Goal: Obtain resource: Download file/media

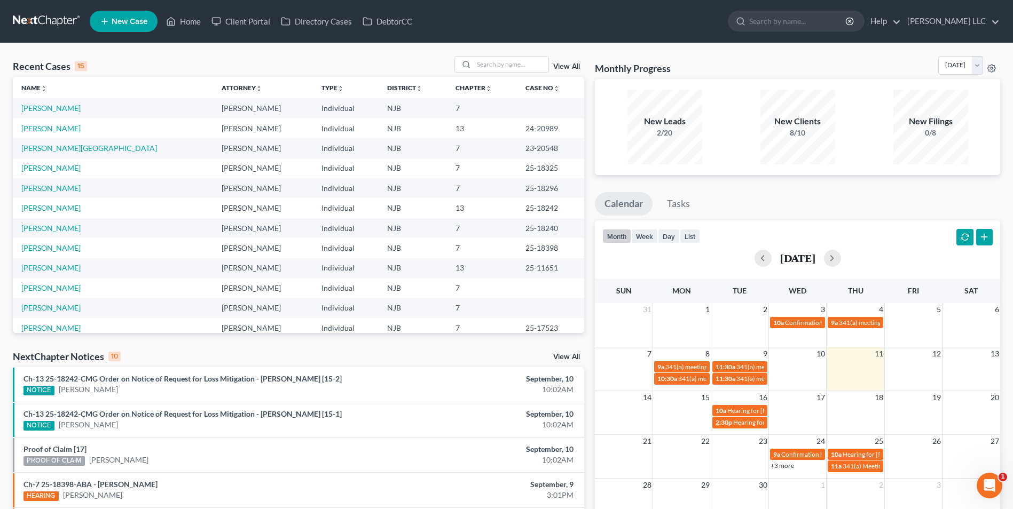
click at [569, 66] on link "View All" at bounding box center [566, 66] width 27 height 7
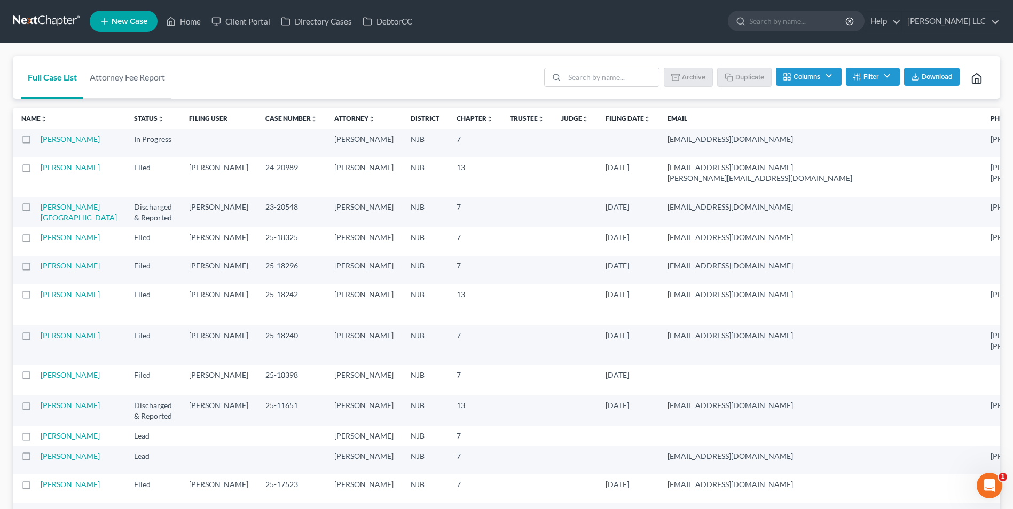
click at [940, 76] on span "Download" at bounding box center [937, 77] width 31 height 9
click at [27, 16] on link at bounding box center [47, 21] width 68 height 19
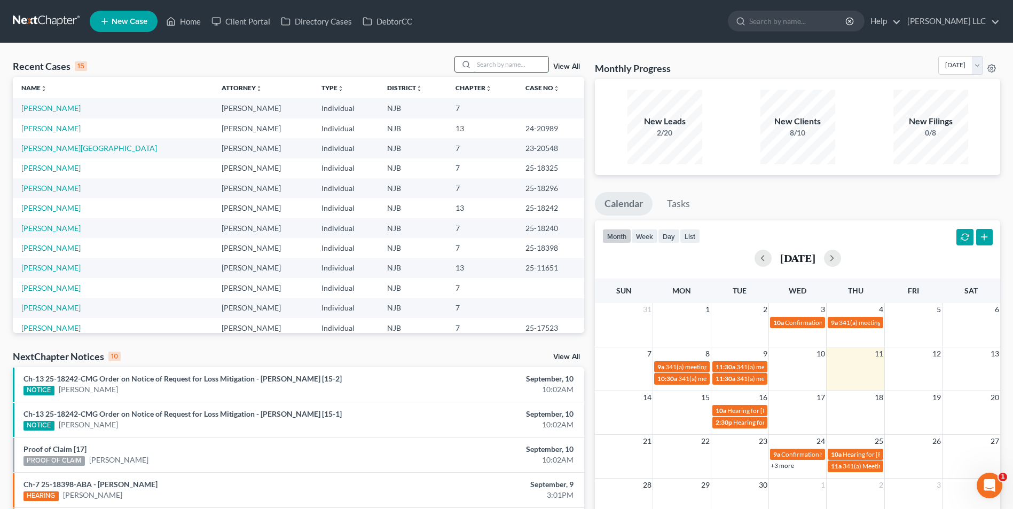
click at [488, 64] on input "search" at bounding box center [511, 64] width 75 height 15
type input "[PERSON_NAME]"
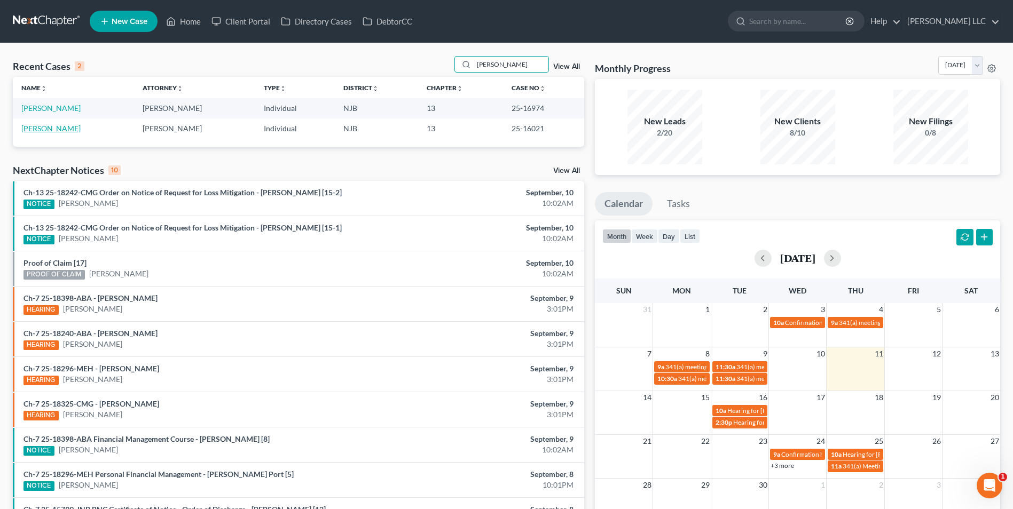
click at [58, 130] on link "[PERSON_NAME]" at bounding box center [50, 128] width 59 height 9
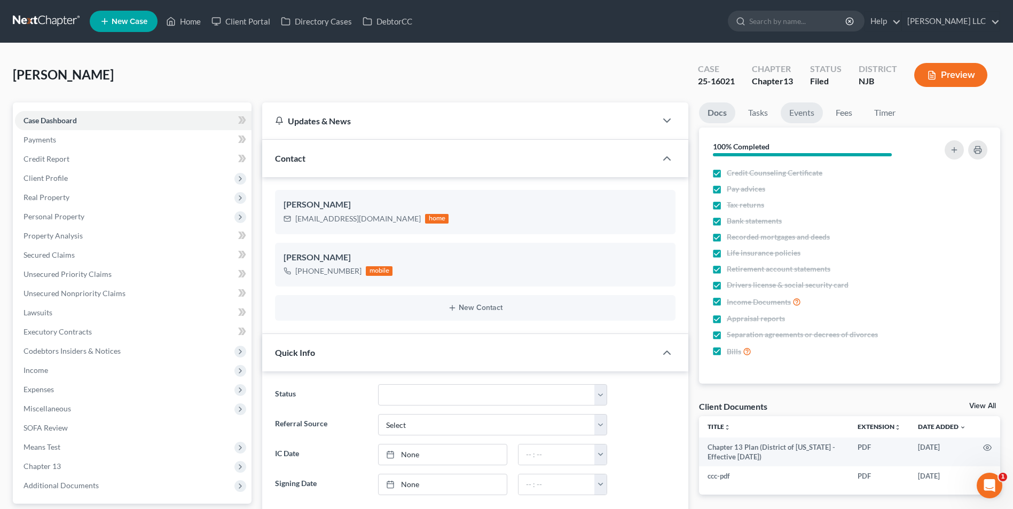
click at [807, 112] on link "Events" at bounding box center [802, 113] width 42 height 21
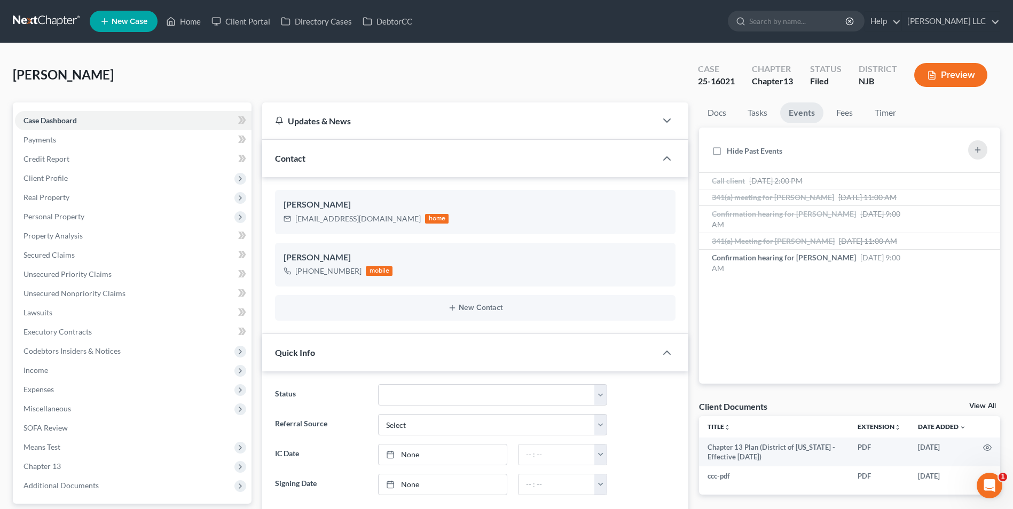
click at [976, 406] on link "View All" at bounding box center [982, 406] width 27 height 7
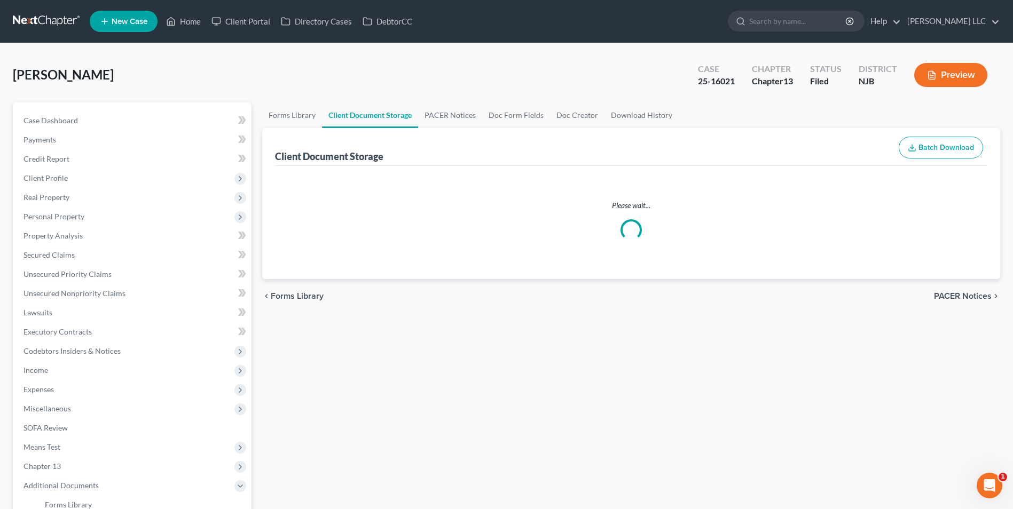
select select "9"
select select "19"
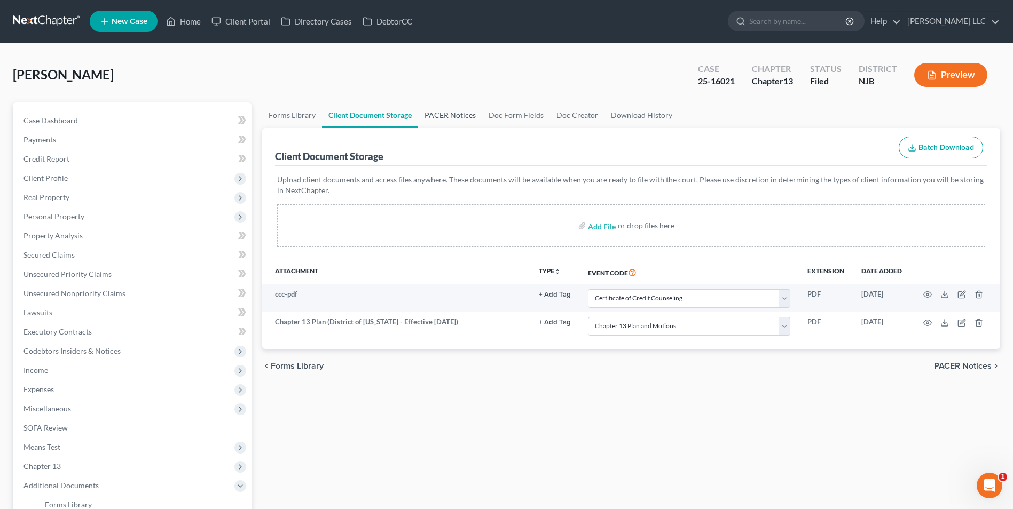
click at [440, 114] on link "PACER Notices" at bounding box center [450, 116] width 64 height 26
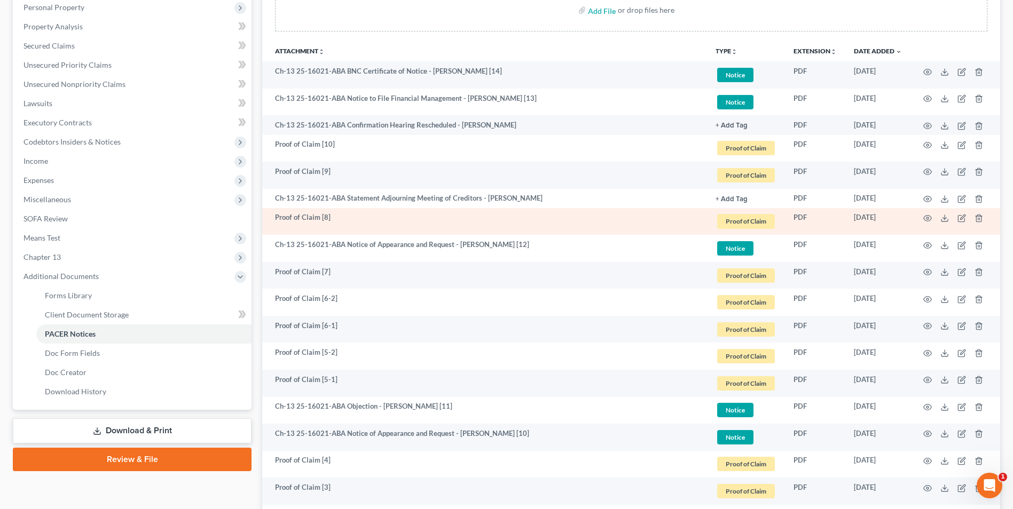
scroll to position [214, 0]
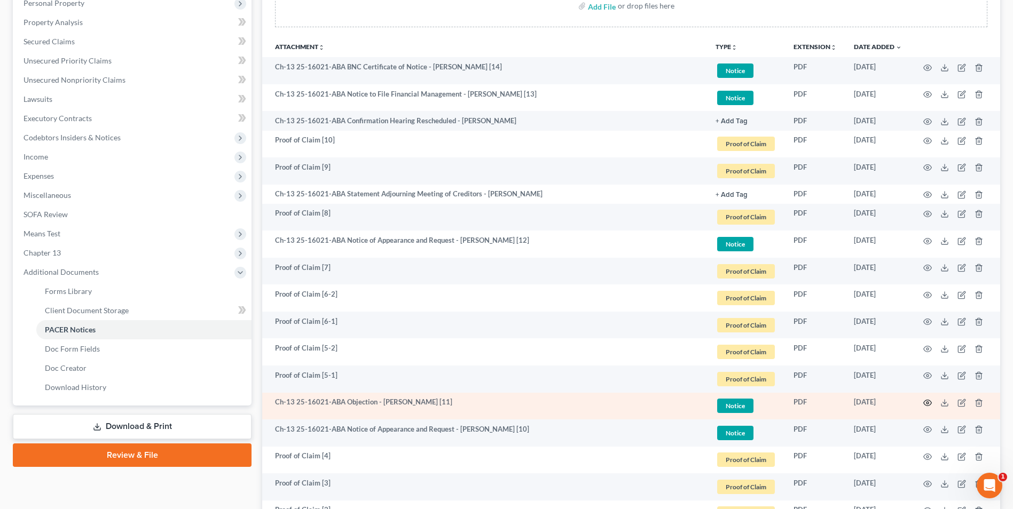
click at [929, 402] on icon "button" at bounding box center [927, 403] width 9 height 9
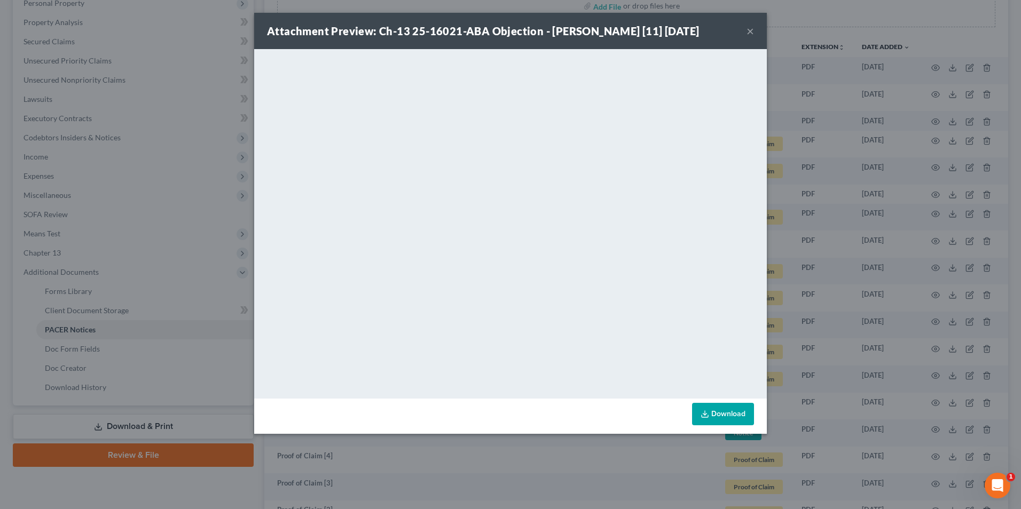
click at [751, 34] on button "×" at bounding box center [750, 31] width 7 height 13
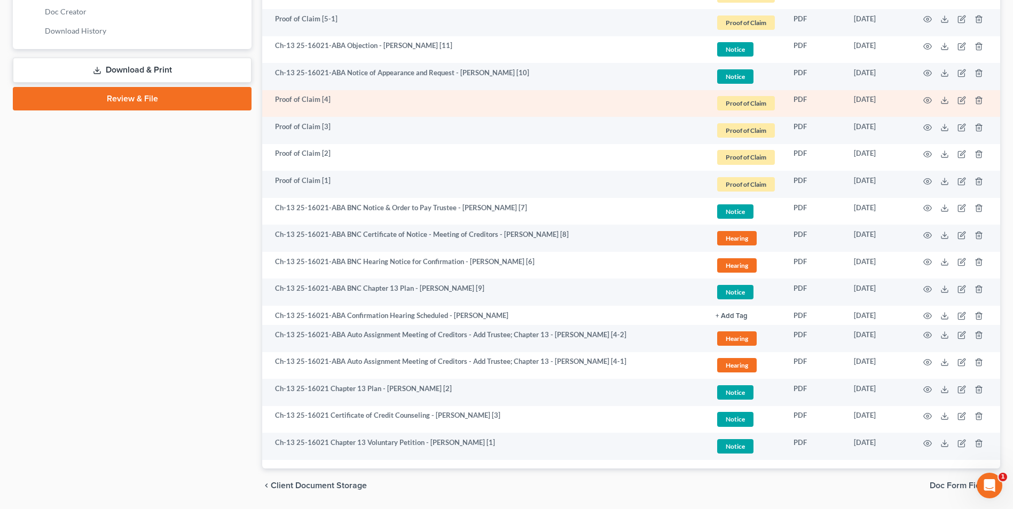
scroll to position [605, 0]
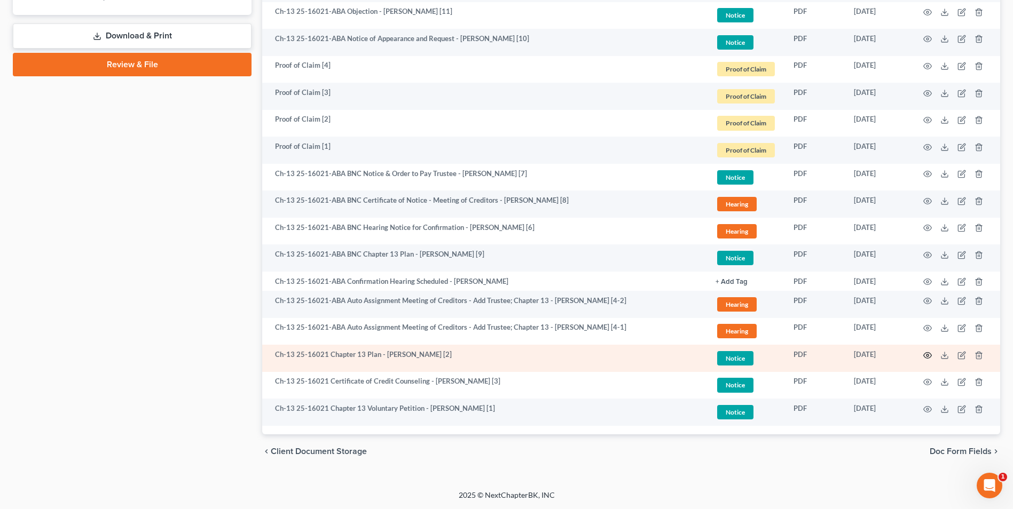
click at [927, 354] on icon "button" at bounding box center [927, 355] width 9 height 9
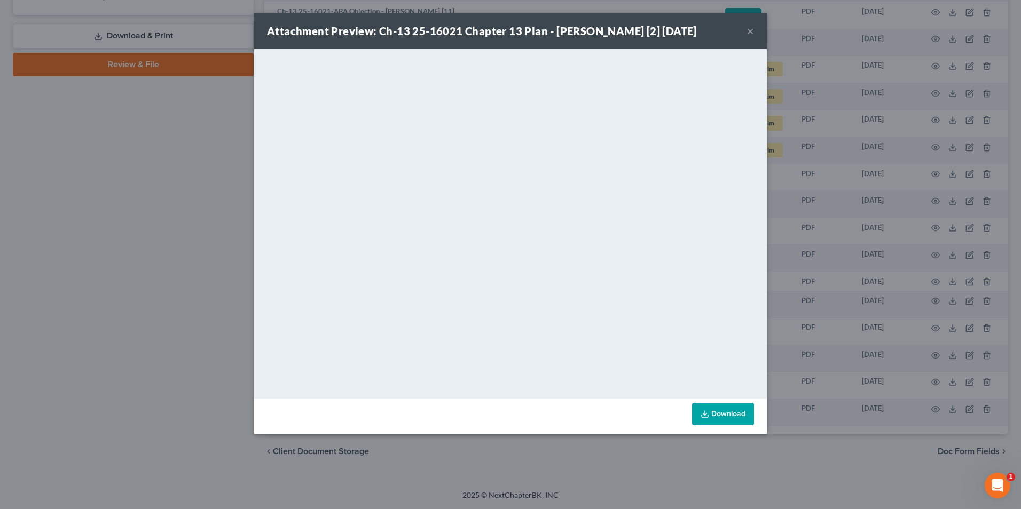
click at [138, 210] on div "Attachment Preview: Ch-13 25-16021 Chapter 13 Plan - [PERSON_NAME] [2] [DATE] ×…" at bounding box center [510, 254] width 1021 height 509
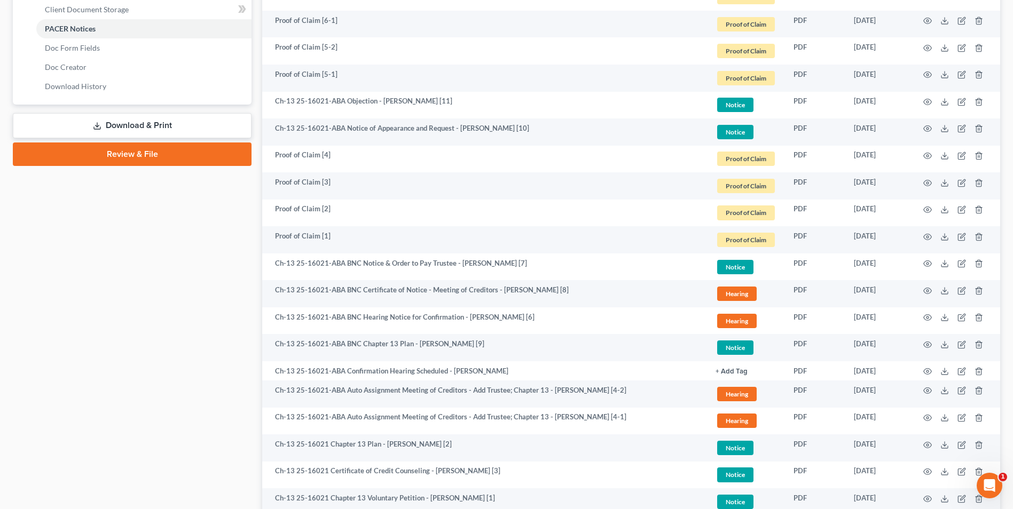
scroll to position [284, 0]
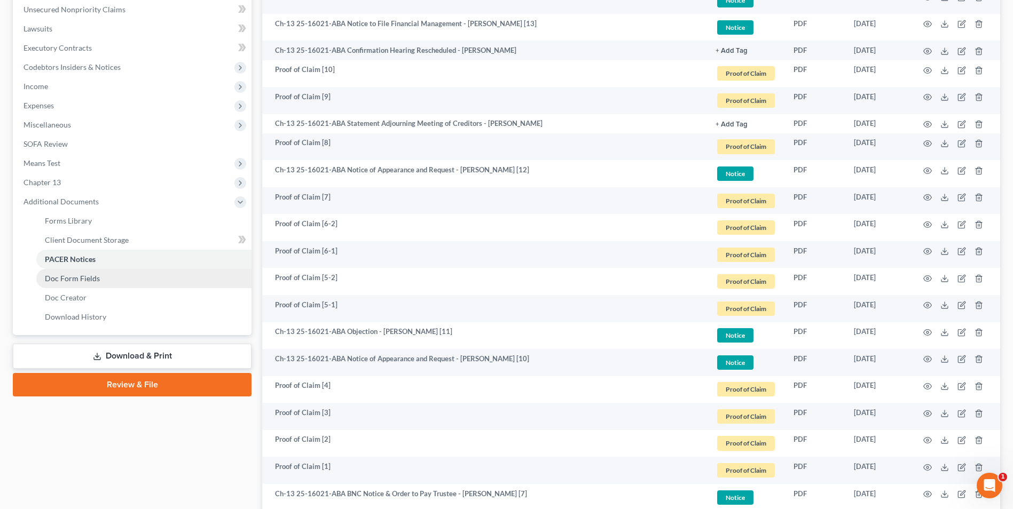
drag, startPoint x: 131, startPoint y: 358, endPoint x: 163, endPoint y: 346, distance: 34.3
click at [131, 358] on link "Download & Print" at bounding box center [132, 356] width 239 height 25
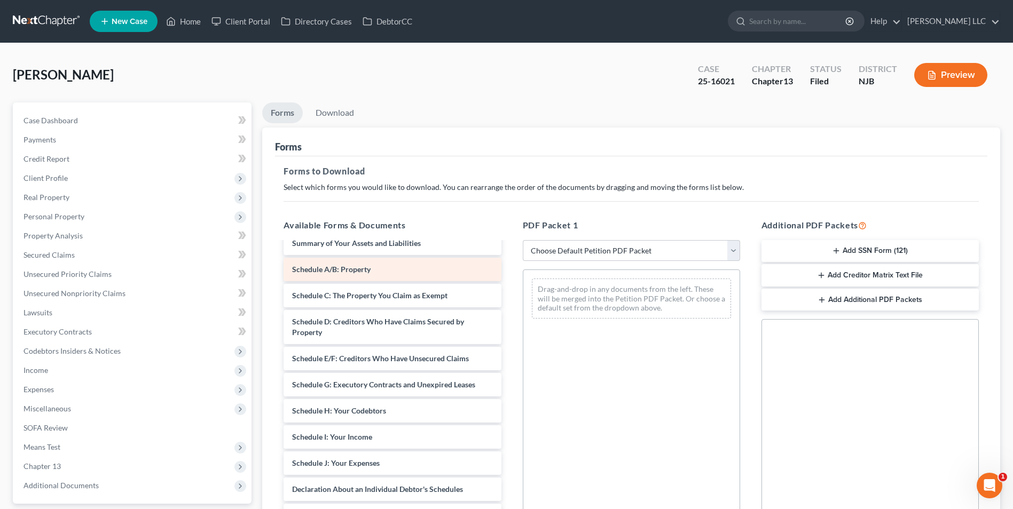
scroll to position [160, 0]
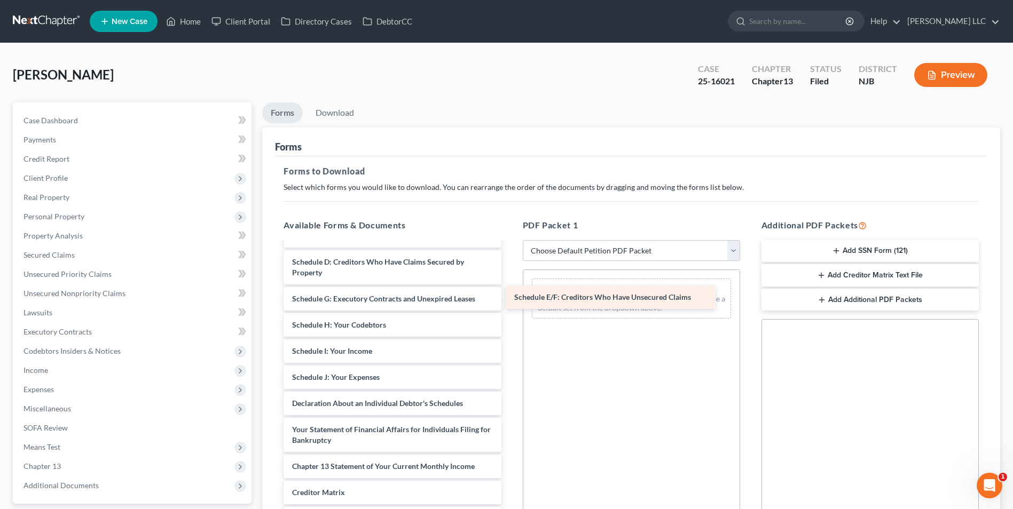
drag, startPoint x: 350, startPoint y: 299, endPoint x: 572, endPoint y: 297, distance: 222.2
click at [509, 297] on div "Schedule E/F: Creditors Who Have Unsecured Claims Chapter 13 Plan (District of …" at bounding box center [392, 338] width 234 height 511
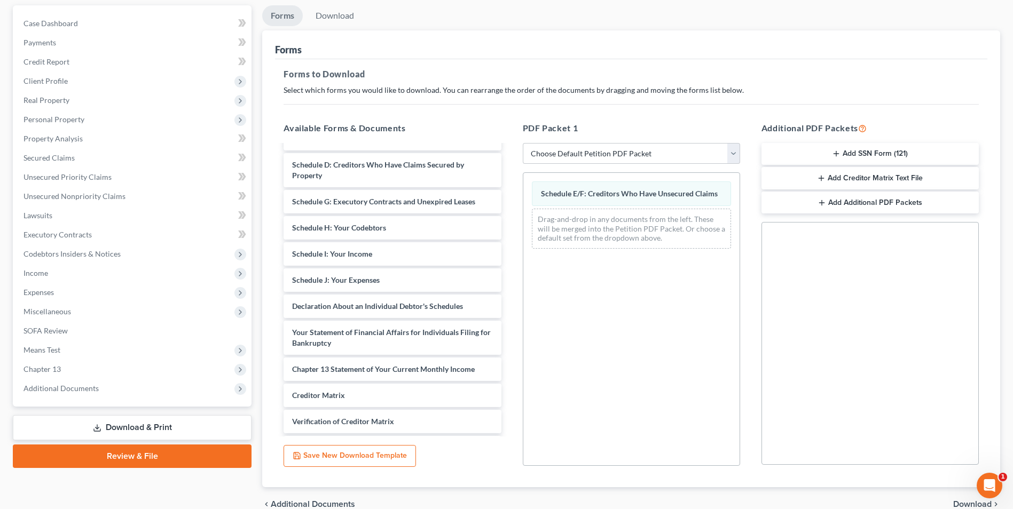
scroll to position [150, 0]
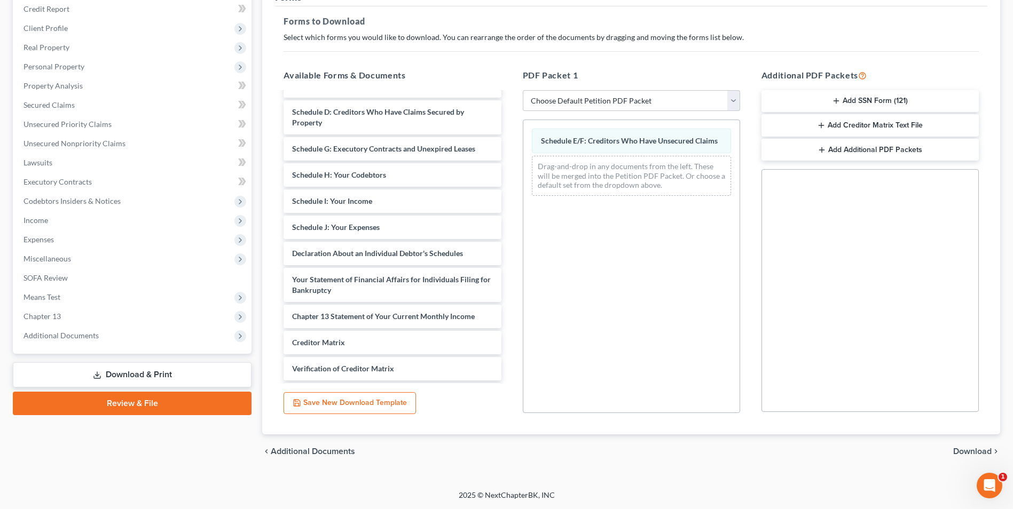
click at [979, 452] on span "Download" at bounding box center [972, 452] width 38 height 9
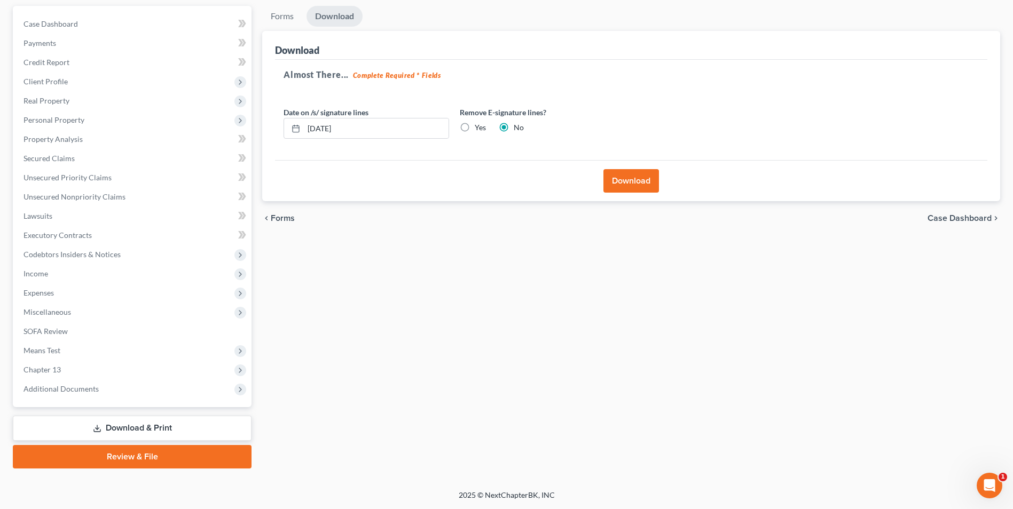
click at [623, 178] on button "Download" at bounding box center [631, 180] width 56 height 23
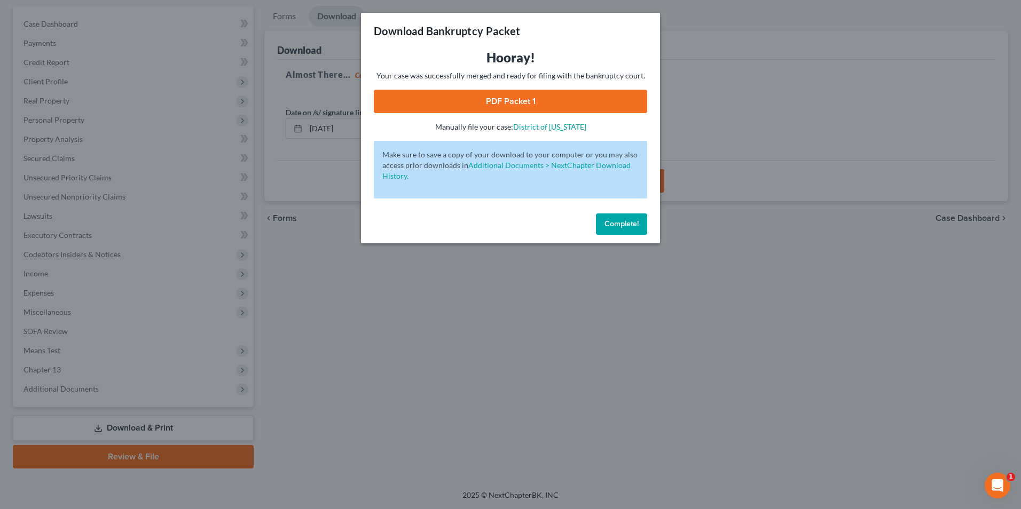
click at [456, 104] on link "PDF Packet 1" at bounding box center [510, 101] width 273 height 23
drag, startPoint x: 613, startPoint y: 225, endPoint x: 602, endPoint y: 218, distance: 12.7
click at [613, 225] on span "Complete!" at bounding box center [622, 223] width 34 height 9
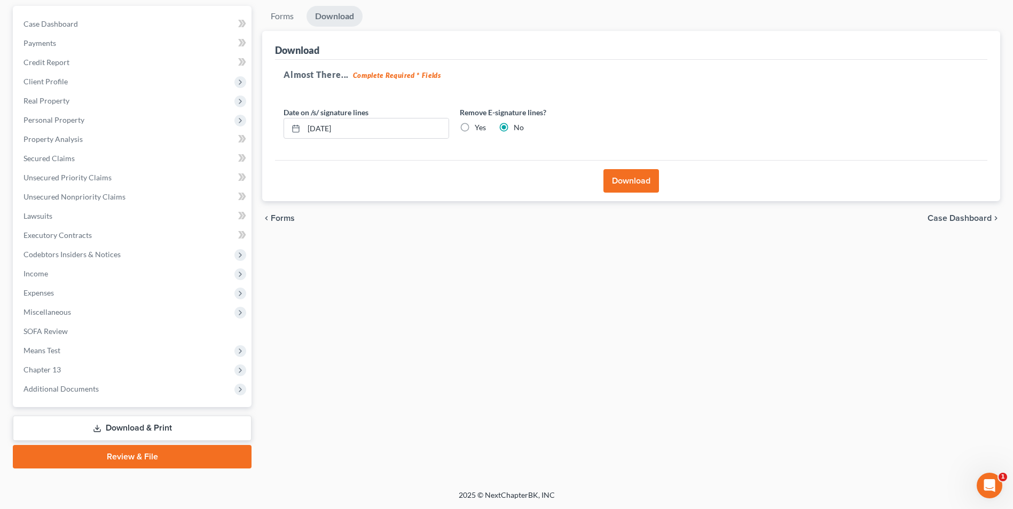
scroll to position [0, 0]
